Goal: Information Seeking & Learning: Understand process/instructions

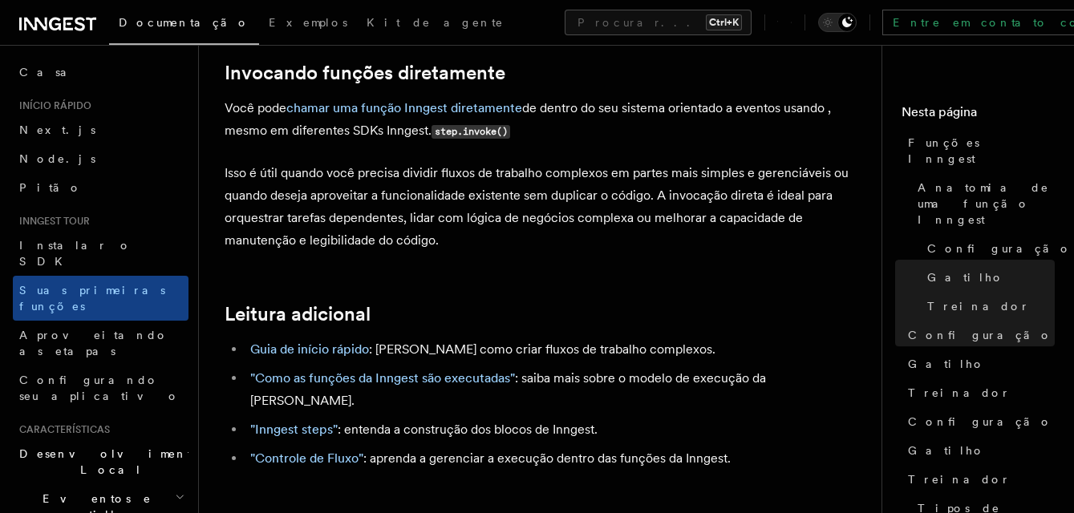
scroll to position [3289, 0]
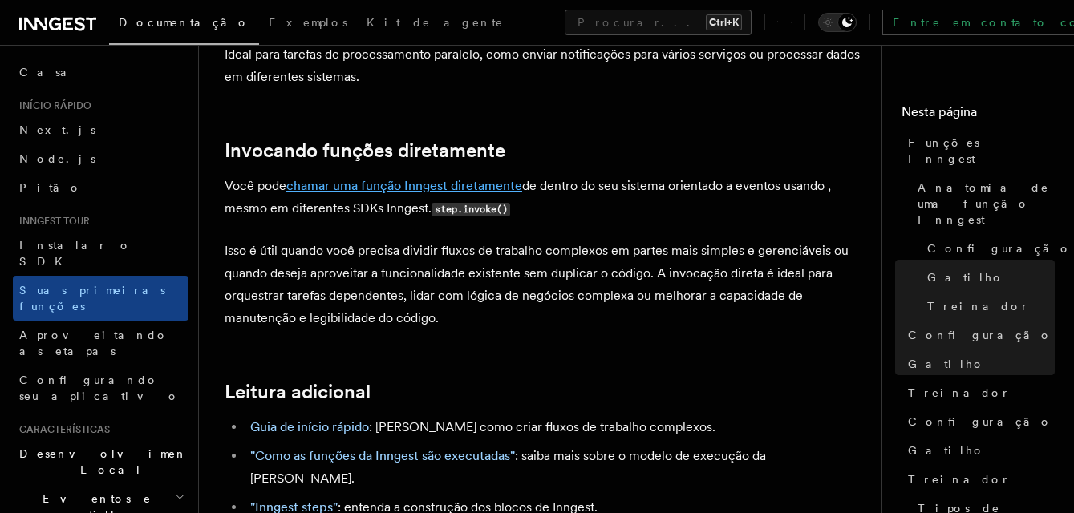
click at [395, 178] on link "chamar uma função Inngest diretamente" at bounding box center [404, 185] width 236 height 15
